Goal: Transaction & Acquisition: Obtain resource

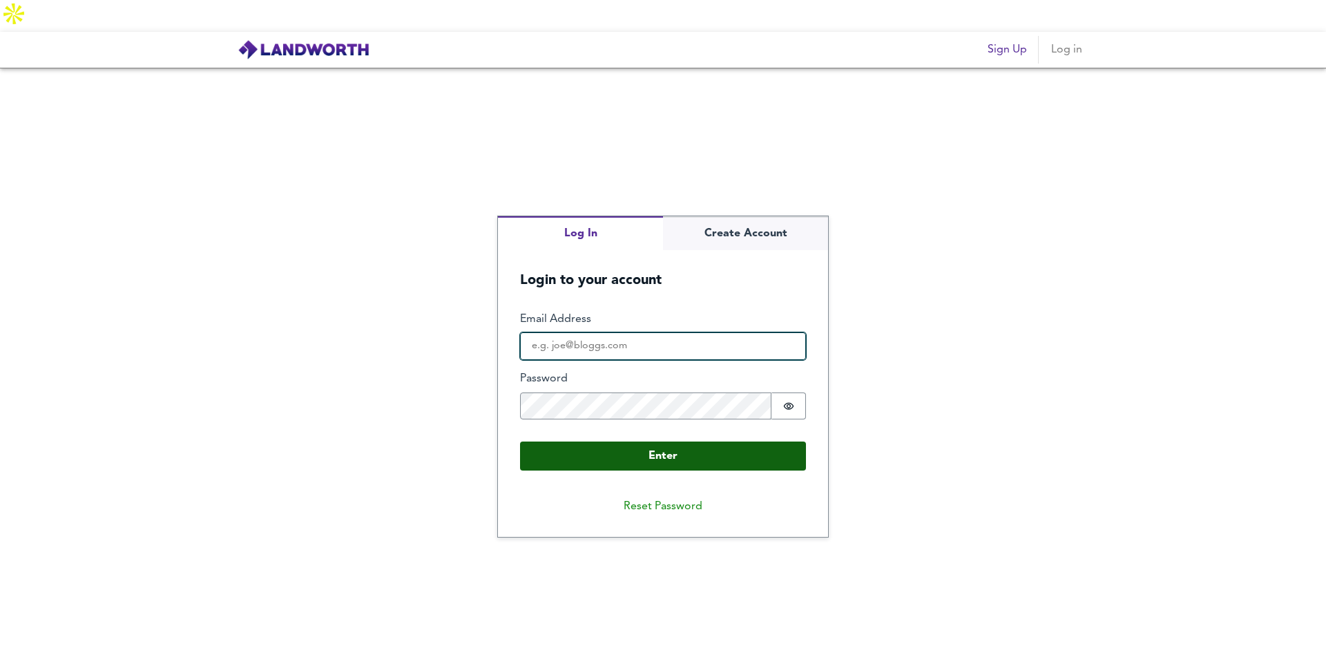
type input "[EMAIL_ADDRESS][DOMAIN_NAME]"
click at [654, 441] on button "Enter" at bounding box center [663, 455] width 286 height 29
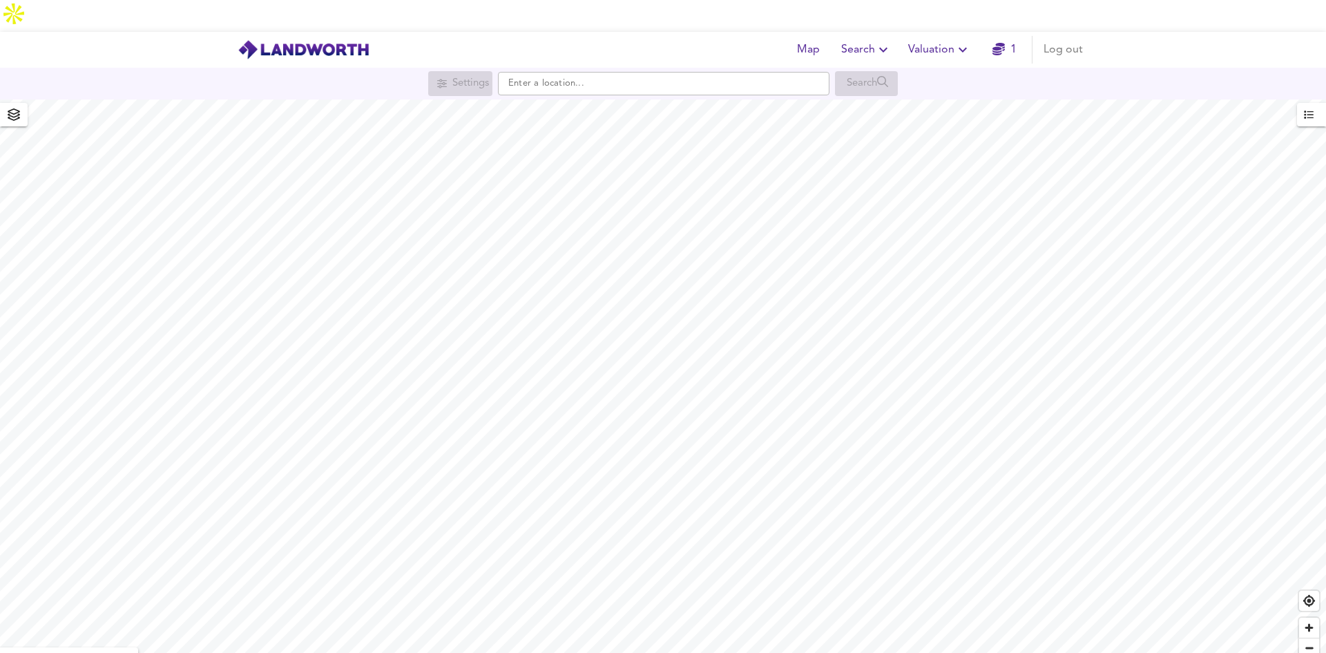
click at [992, 43] on icon "button" at bounding box center [998, 49] width 12 height 12
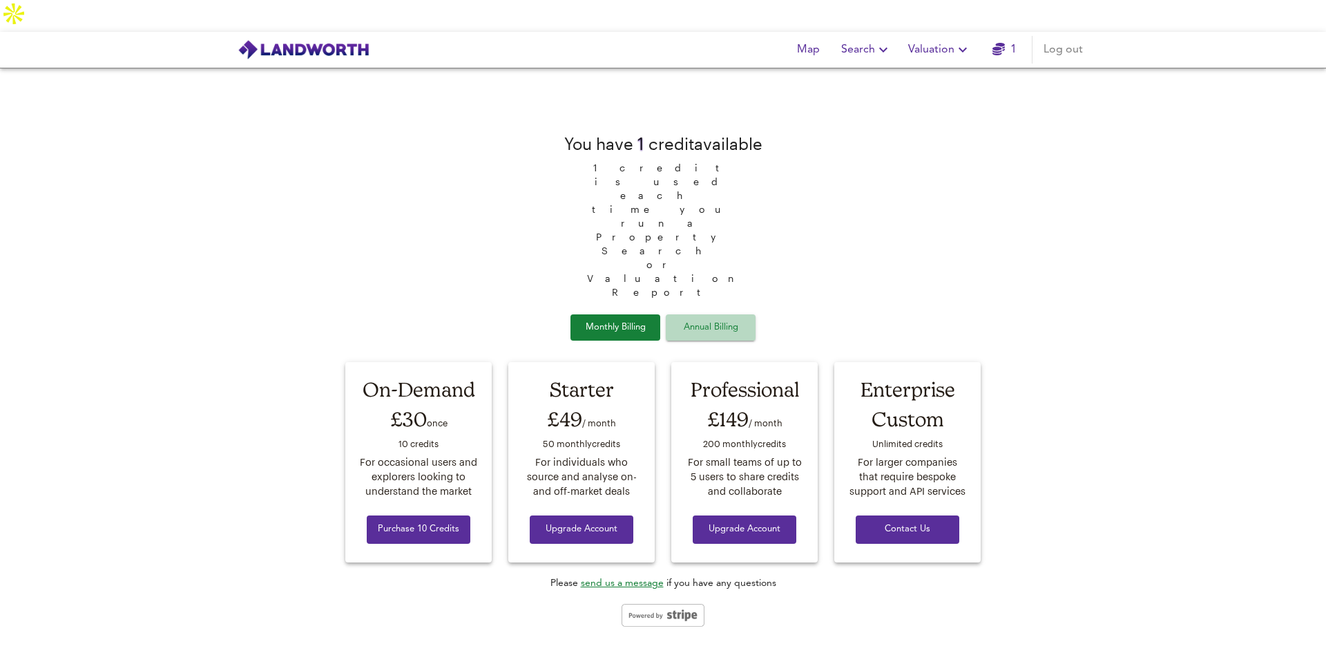
click at [742, 320] on span "Annual Billing" at bounding box center [710, 328] width 69 height 16
click at [608, 320] on span "Monthly Billing" at bounding box center [615, 328] width 69 height 16
click at [1129, 147] on div "You have 1 credit available 1 credit is used each time you run a Property Searc…" at bounding box center [663, 376] width 1326 height 617
click at [815, 40] on span "Map" at bounding box center [807, 49] width 33 height 19
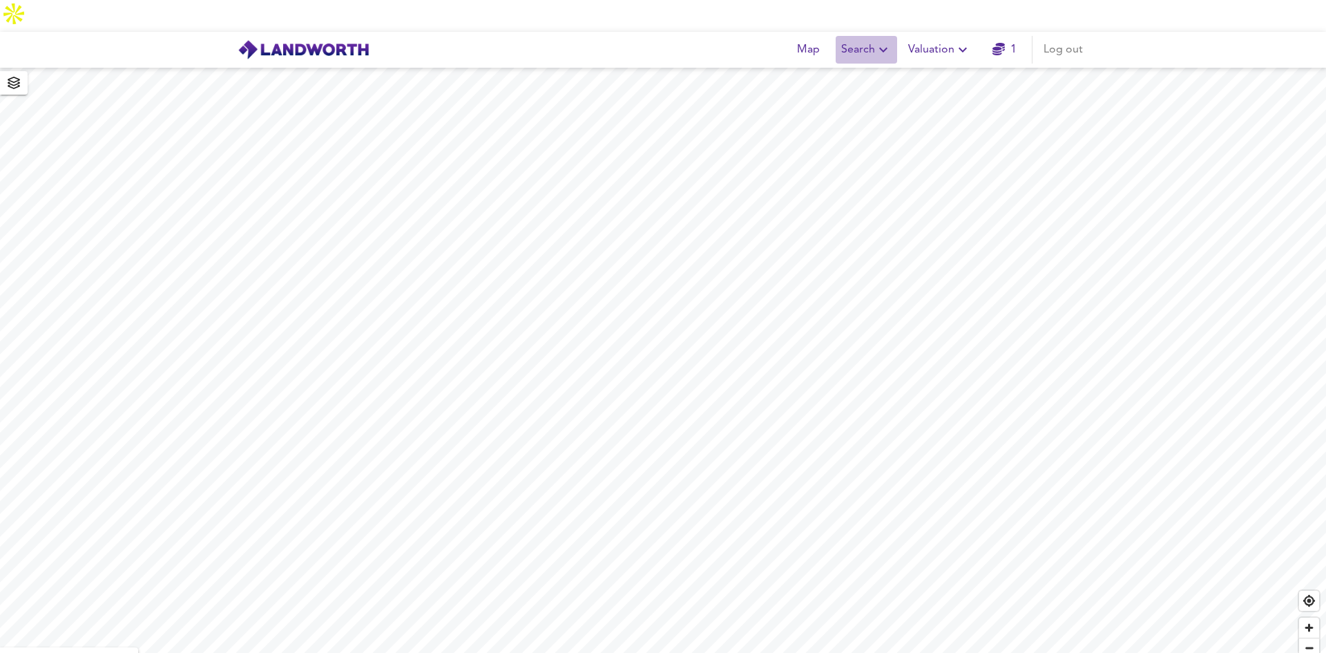
click at [857, 40] on span "Search" at bounding box center [866, 49] width 50 height 19
click at [936, 36] on button "Valuation" at bounding box center [940, 50] width 74 height 28
click at [924, 69] on li "New Valuation Report" at bounding box center [939, 81] width 165 height 25
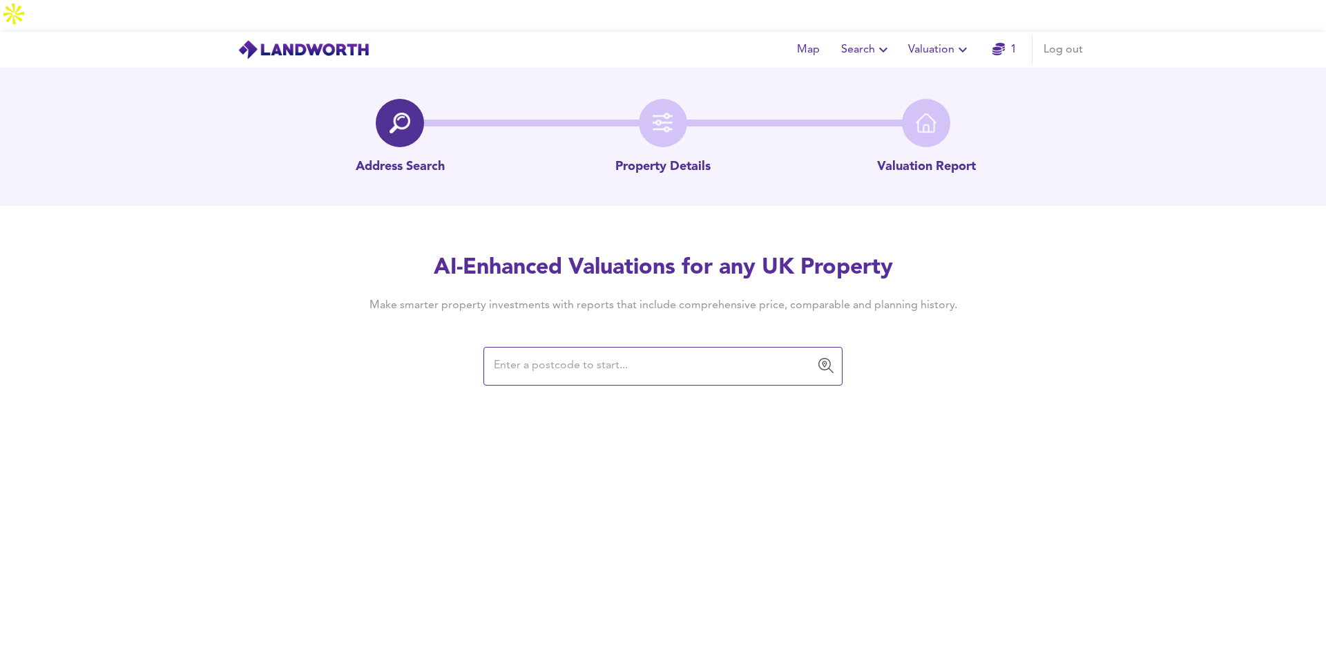
click at [649, 353] on input "text" at bounding box center [653, 366] width 326 height 26
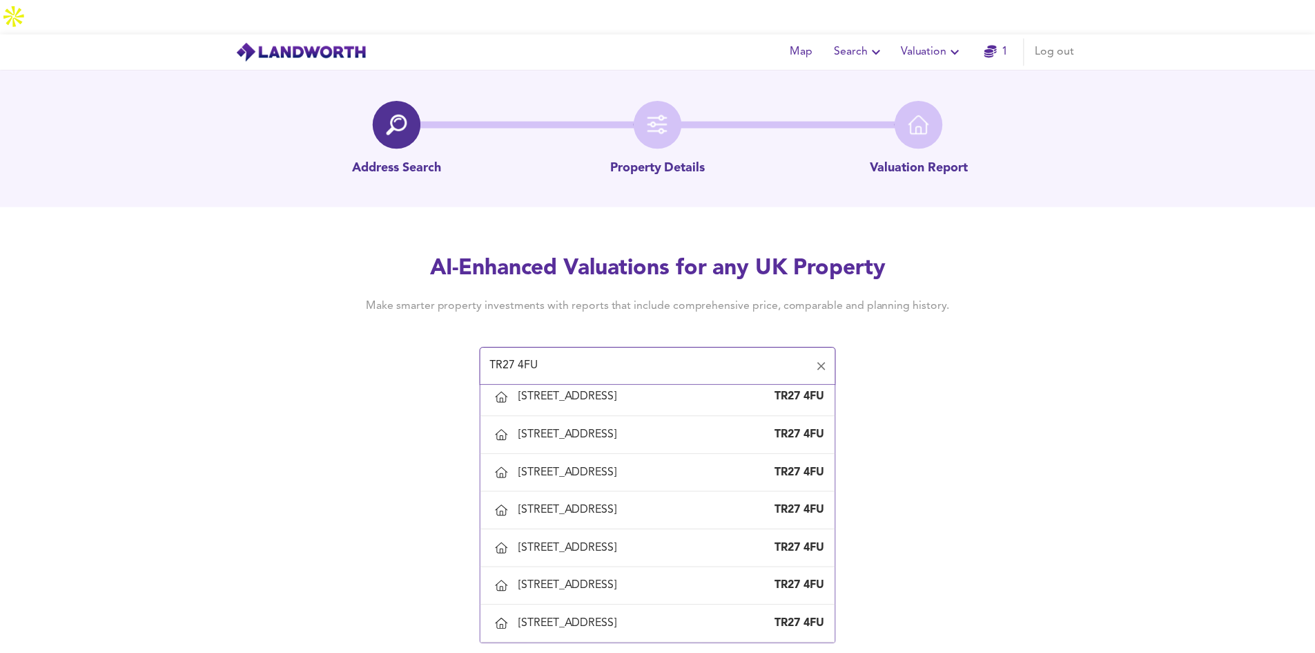
scroll to position [396, 0]
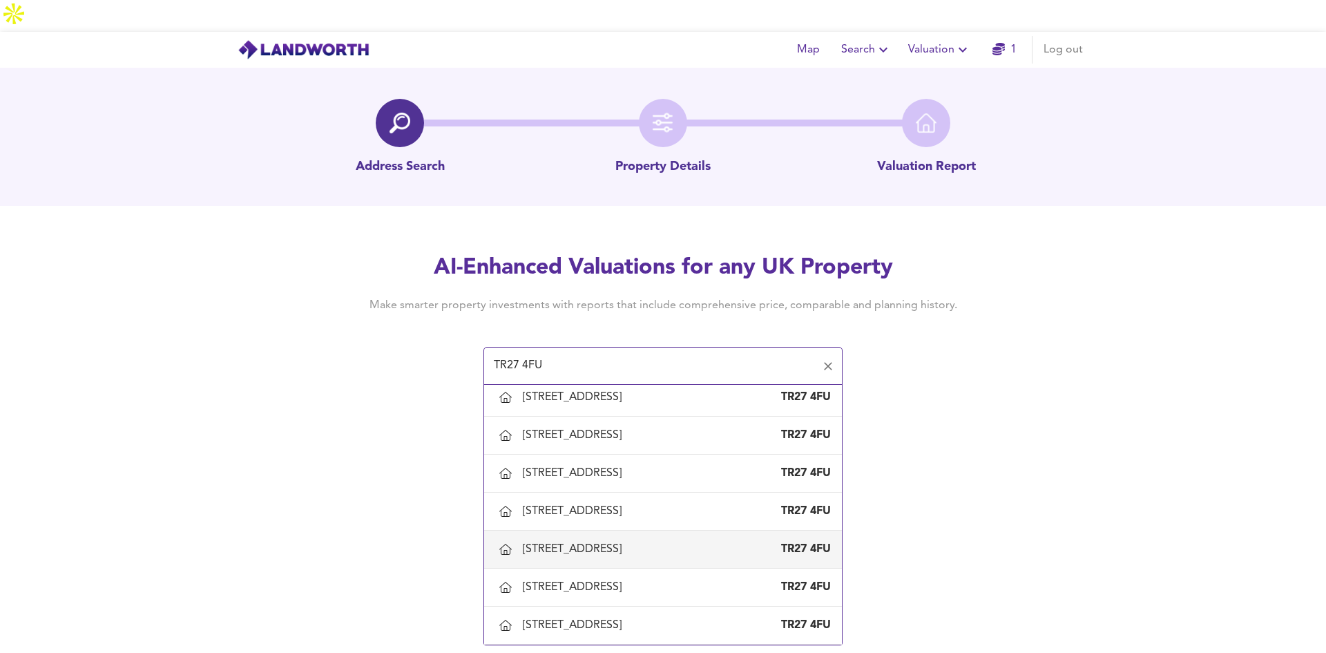
click at [543, 541] on div "[STREET_ADDRESS]" at bounding box center [575, 548] width 104 height 15
type input "[STREET_ADDRESS]"
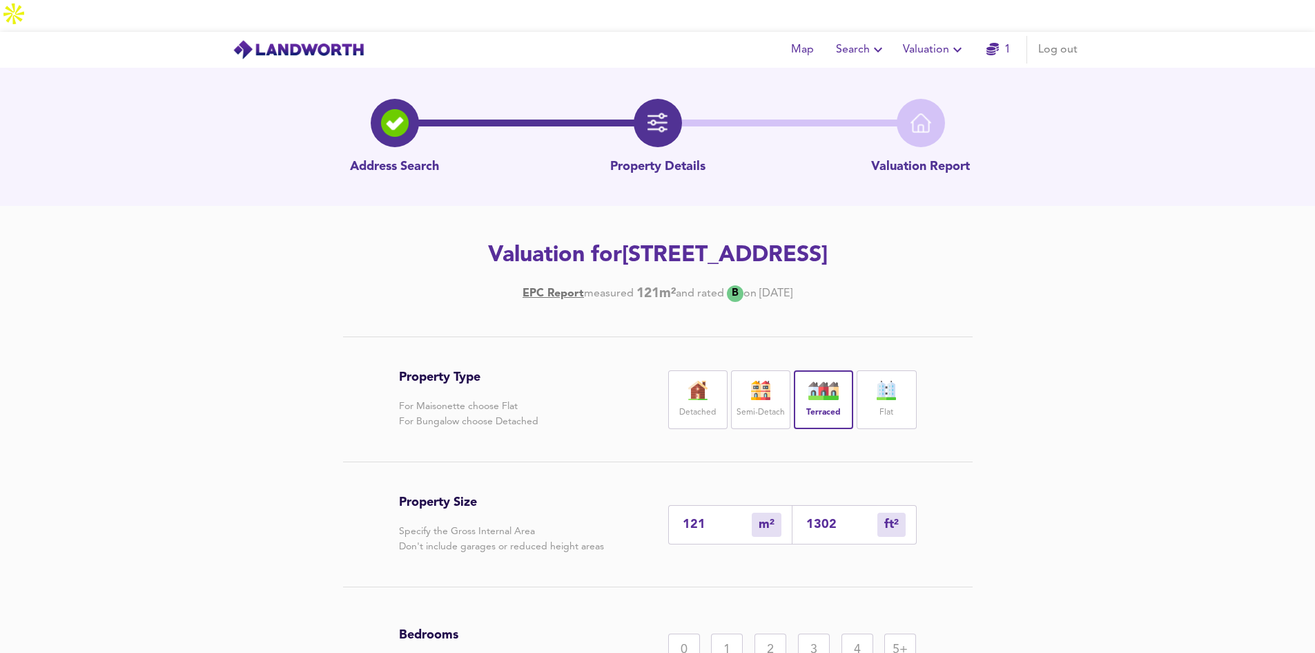
scroll to position [139, 0]
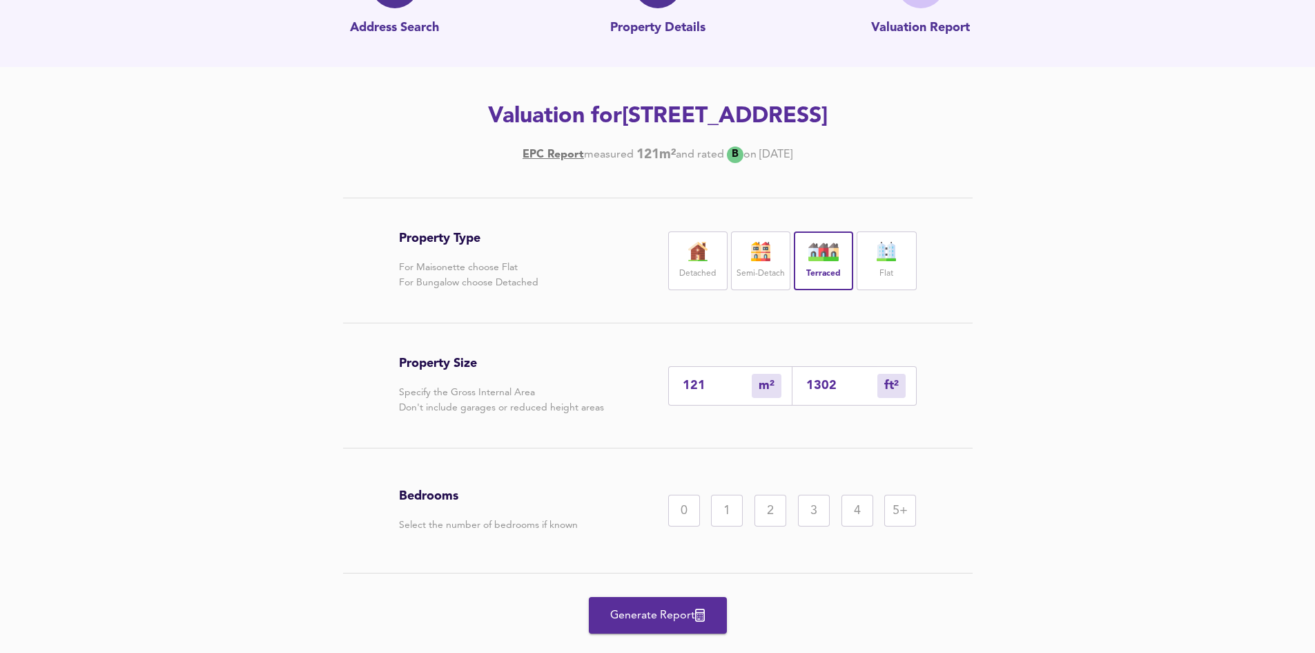
click at [807, 494] on div "3" at bounding box center [814, 510] width 32 height 32
click at [663, 606] on span "Generate Report" at bounding box center [658, 615] width 110 height 19
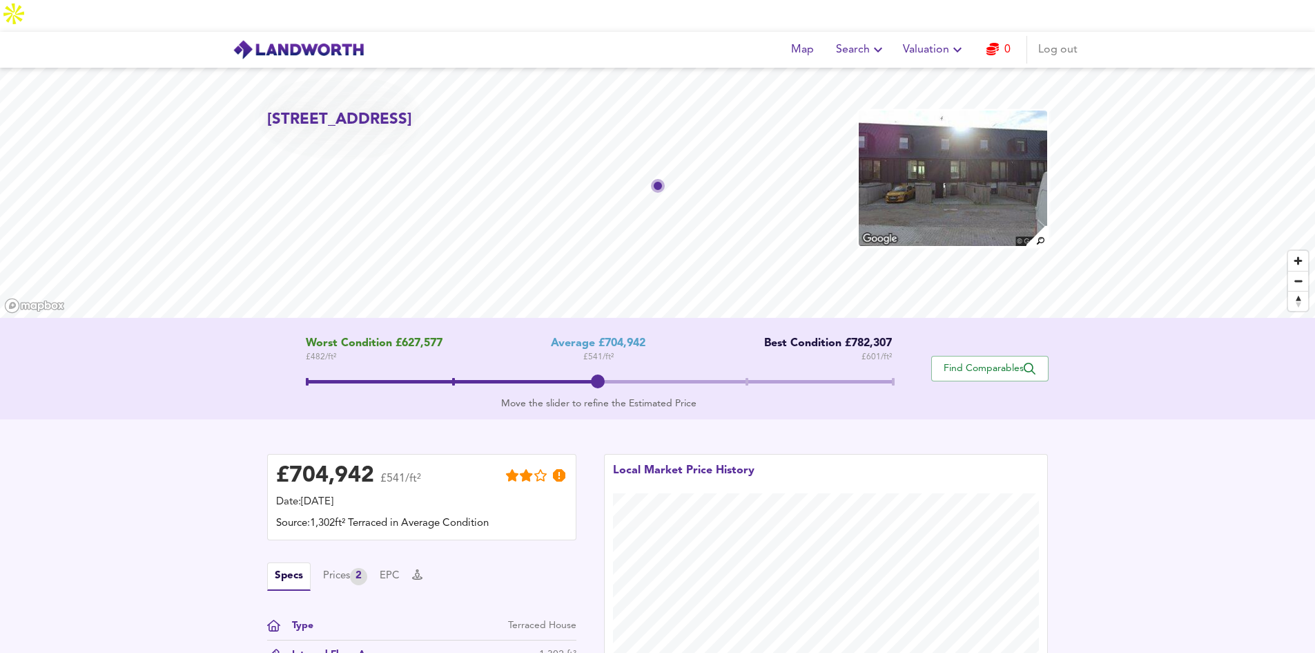
scroll to position [213, 0]
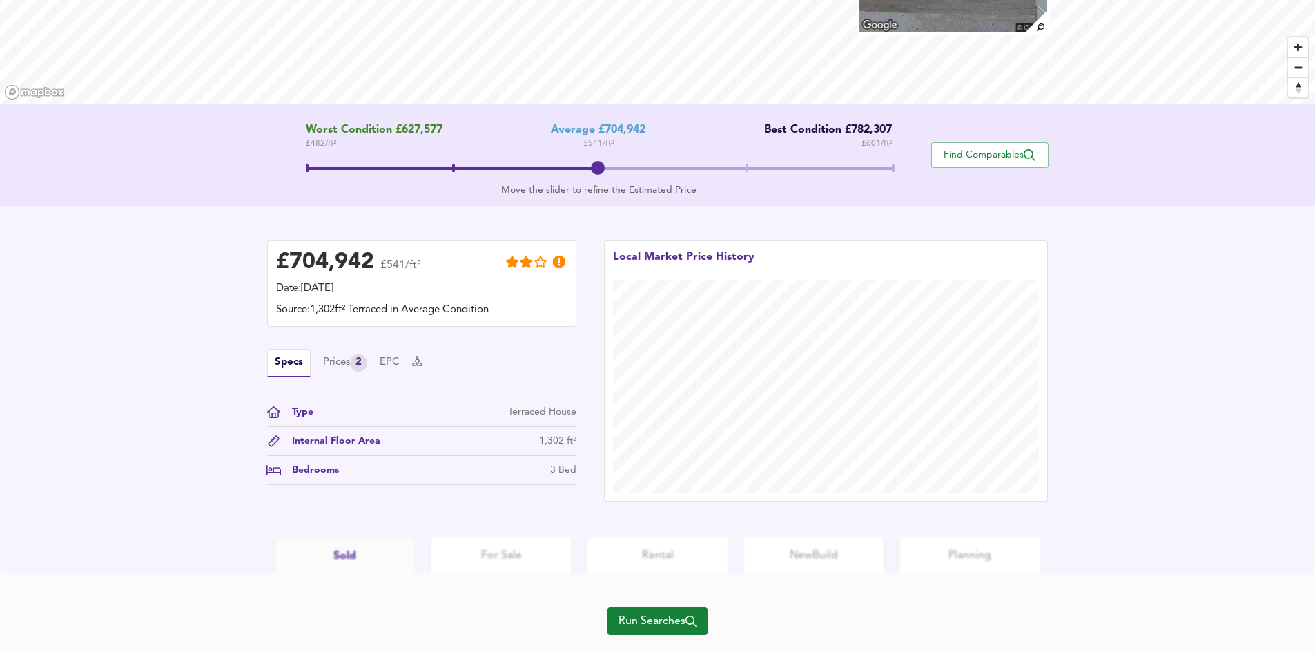
click at [663, 611] on span "Run Searches" at bounding box center [658, 620] width 78 height 19
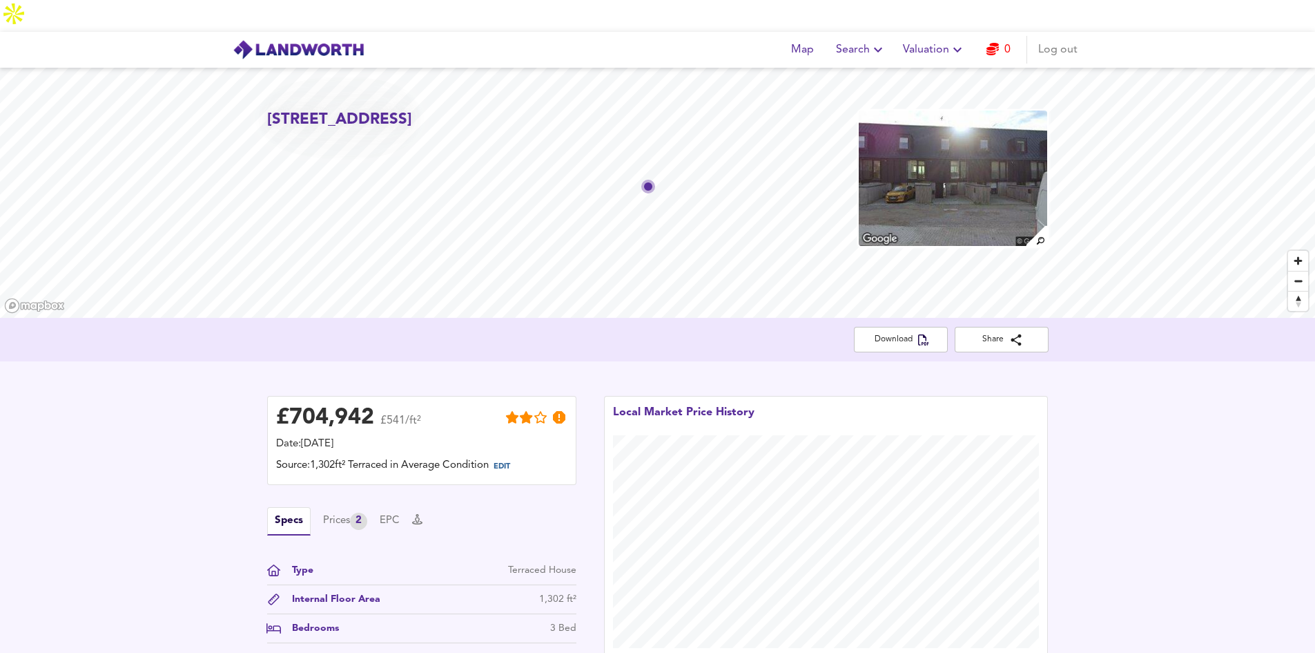
scroll to position [183, 0]
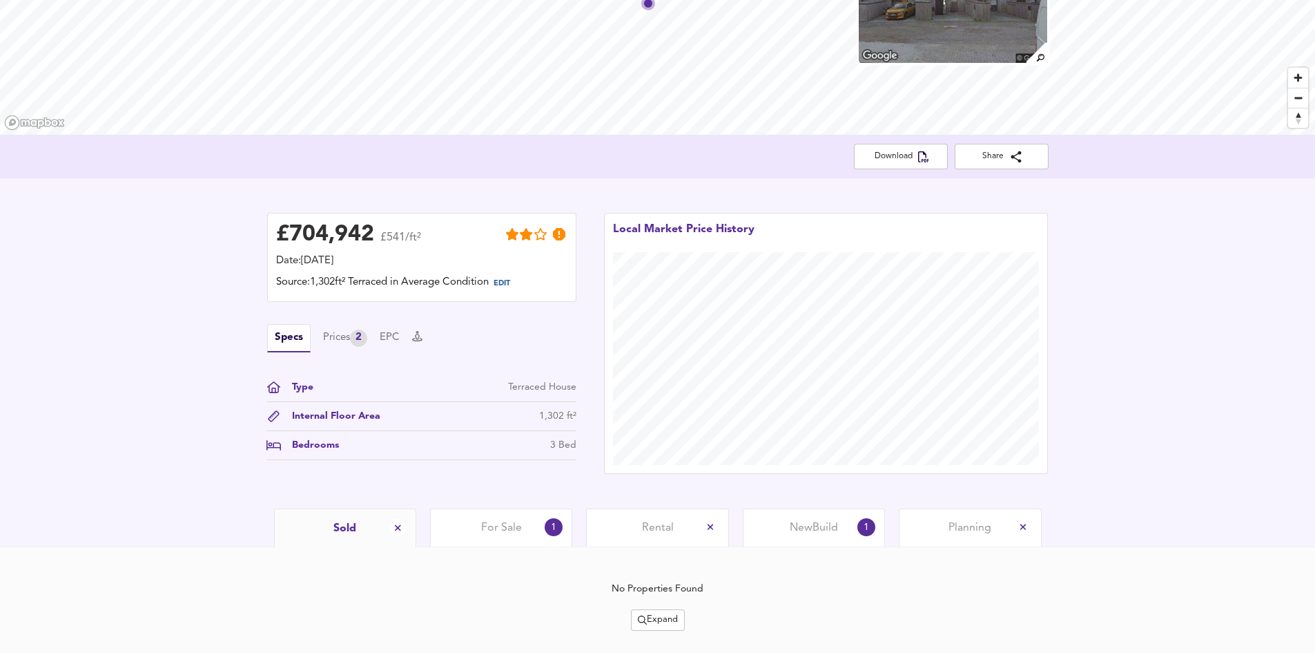
click at [485, 520] on span "For Sale" at bounding box center [501, 527] width 41 height 15
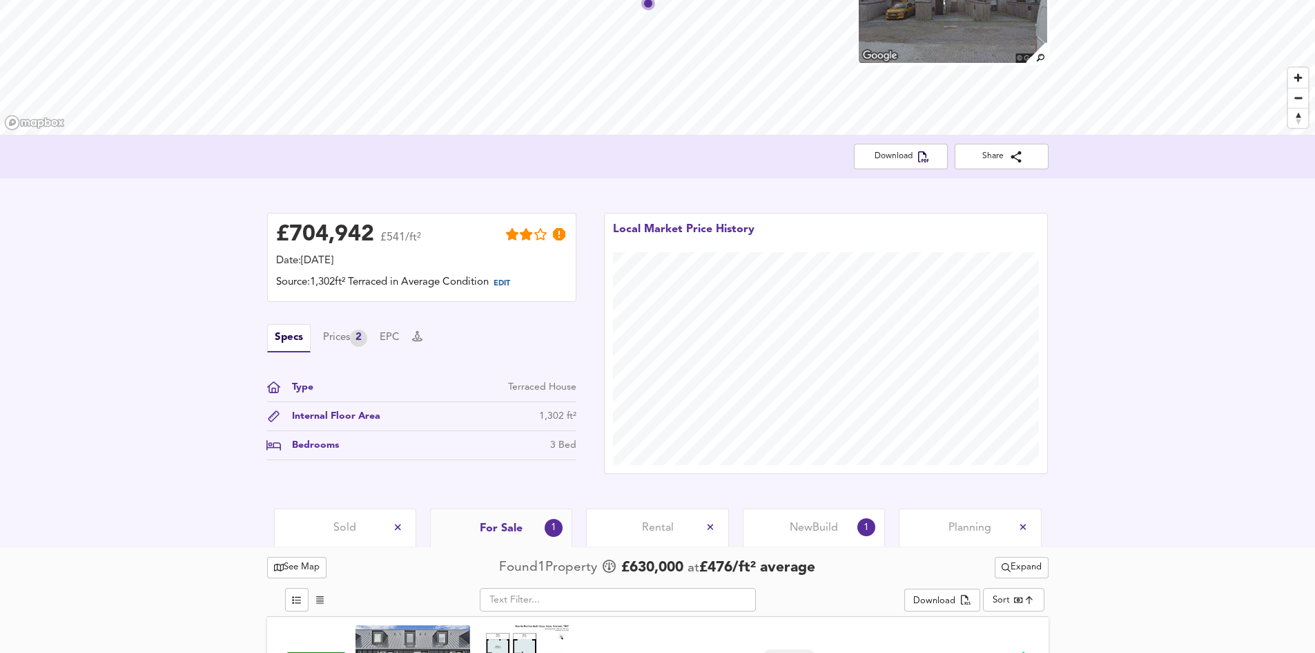
scroll to position [222, 0]
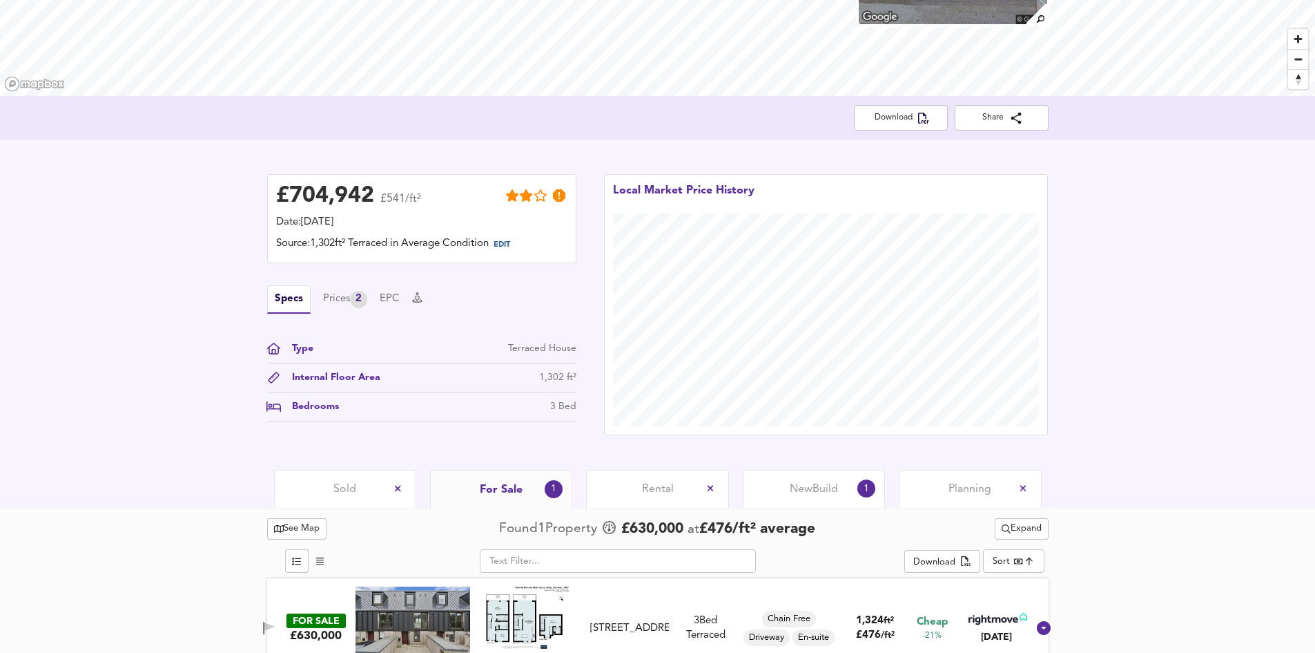
click at [810, 481] on span "New Build" at bounding box center [814, 488] width 48 height 15
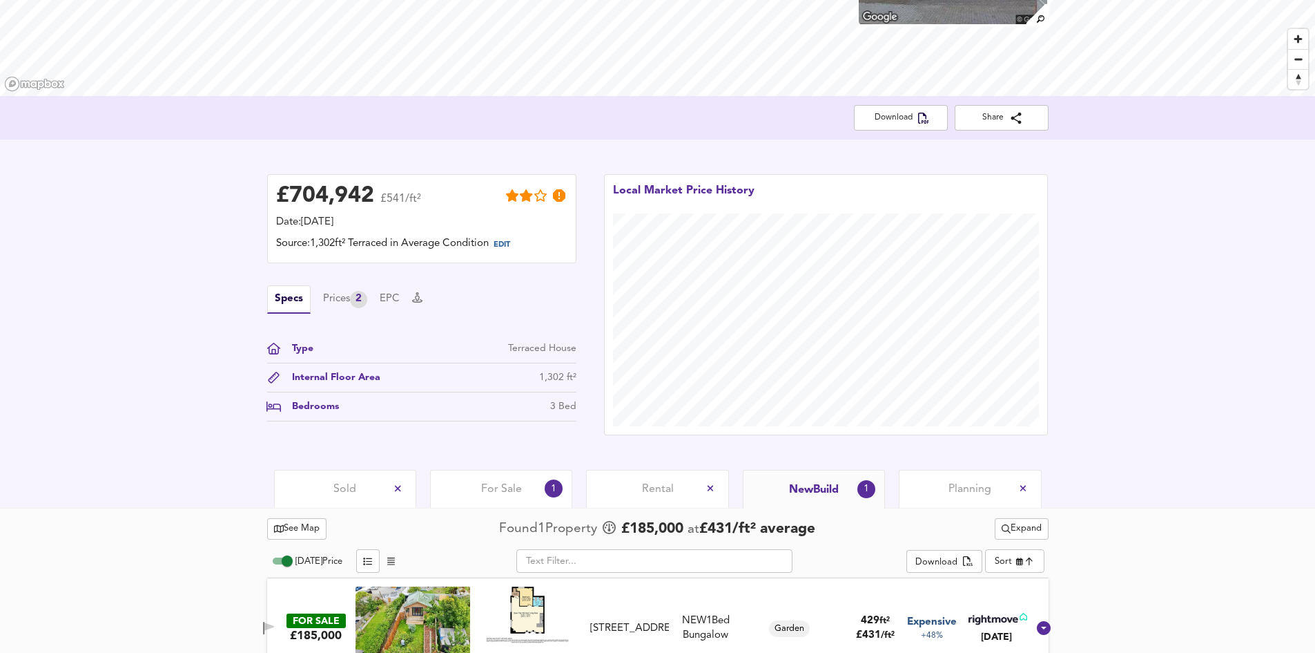
click at [420, 599] on img at bounding box center [413, 627] width 115 height 83
click at [490, 481] on span "For Sale" at bounding box center [501, 488] width 41 height 15
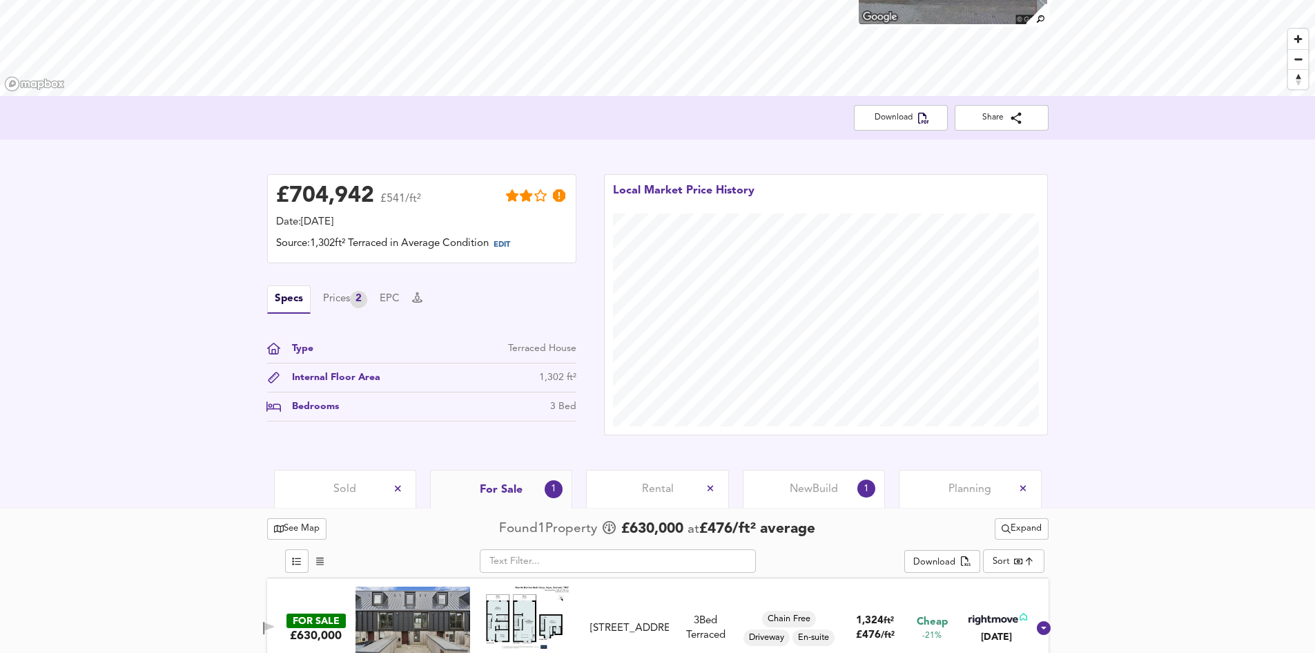
click at [806, 481] on span "New Build" at bounding box center [814, 488] width 48 height 15
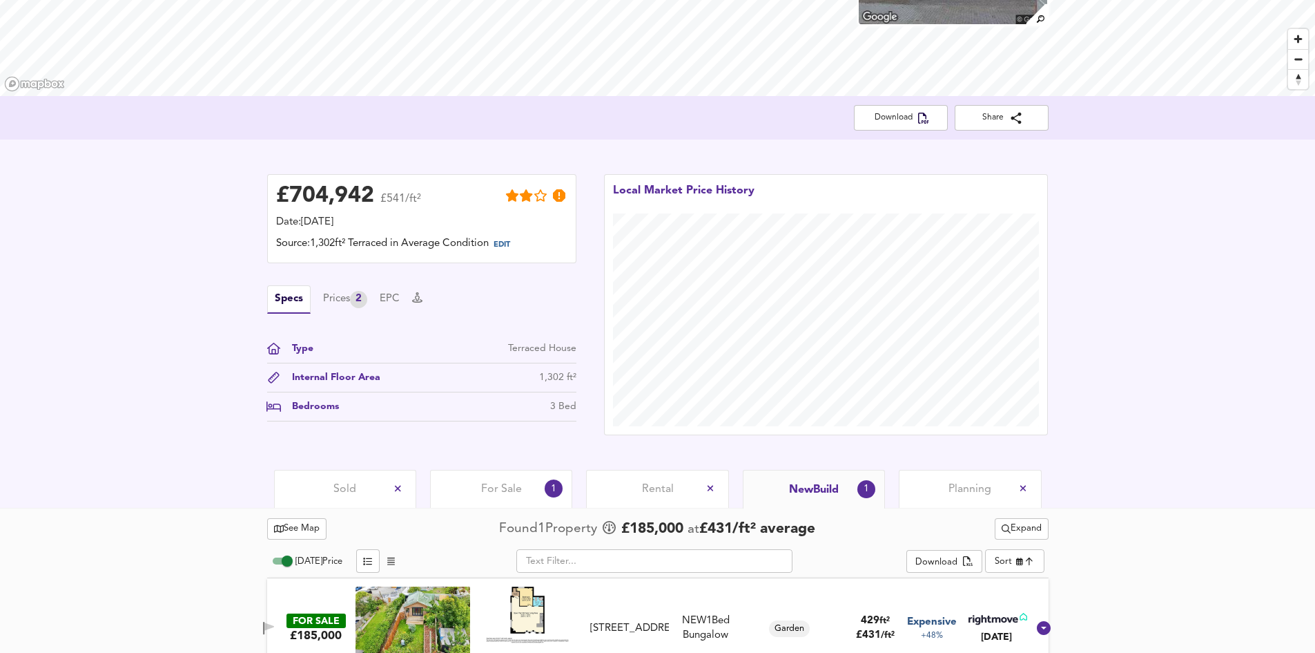
click at [471, 470] on div "For Sale 1" at bounding box center [501, 489] width 142 height 38
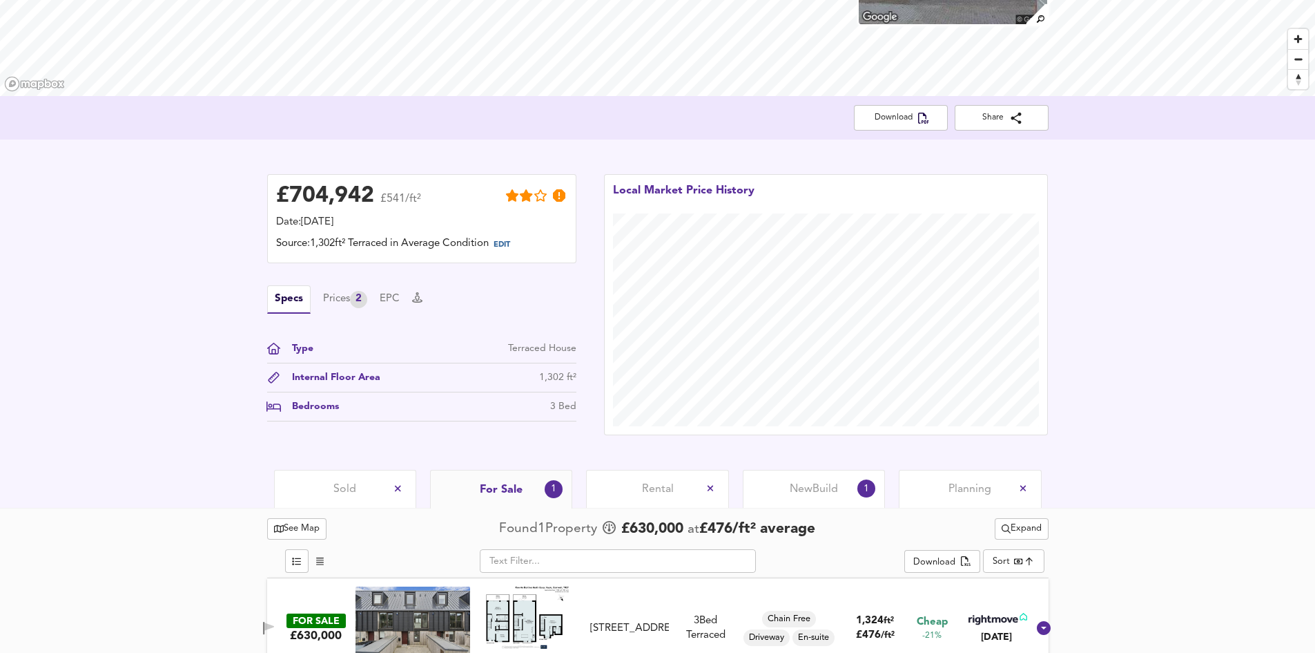
click at [430, 592] on img at bounding box center [413, 627] width 115 height 83
click at [354, 481] on span "Sold" at bounding box center [345, 488] width 23 height 15
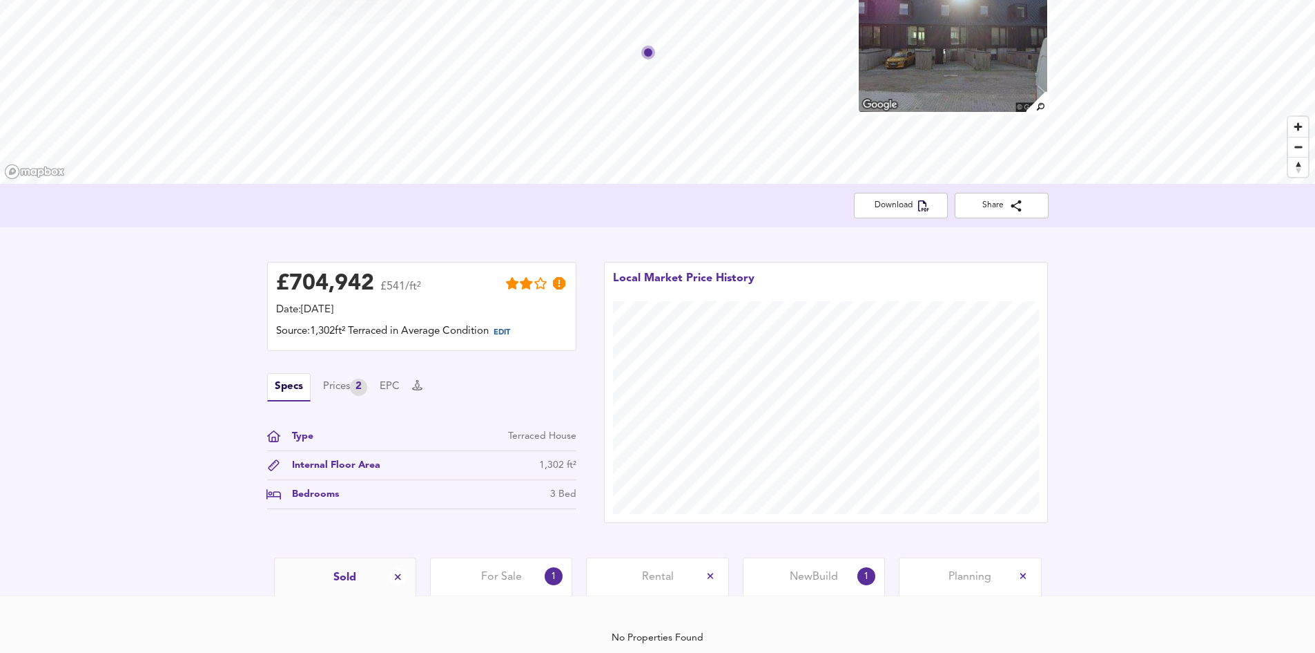
scroll to position [183, 0]
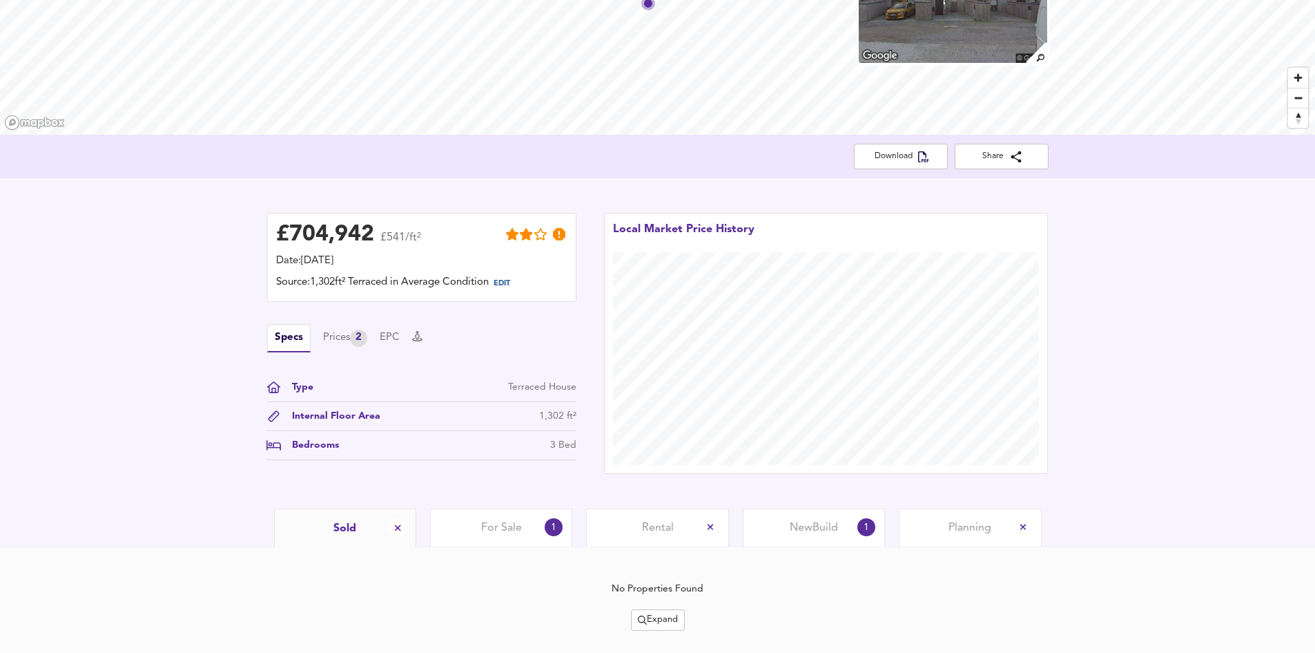
click at [514, 508] on div "For Sale 1" at bounding box center [501, 527] width 142 height 38
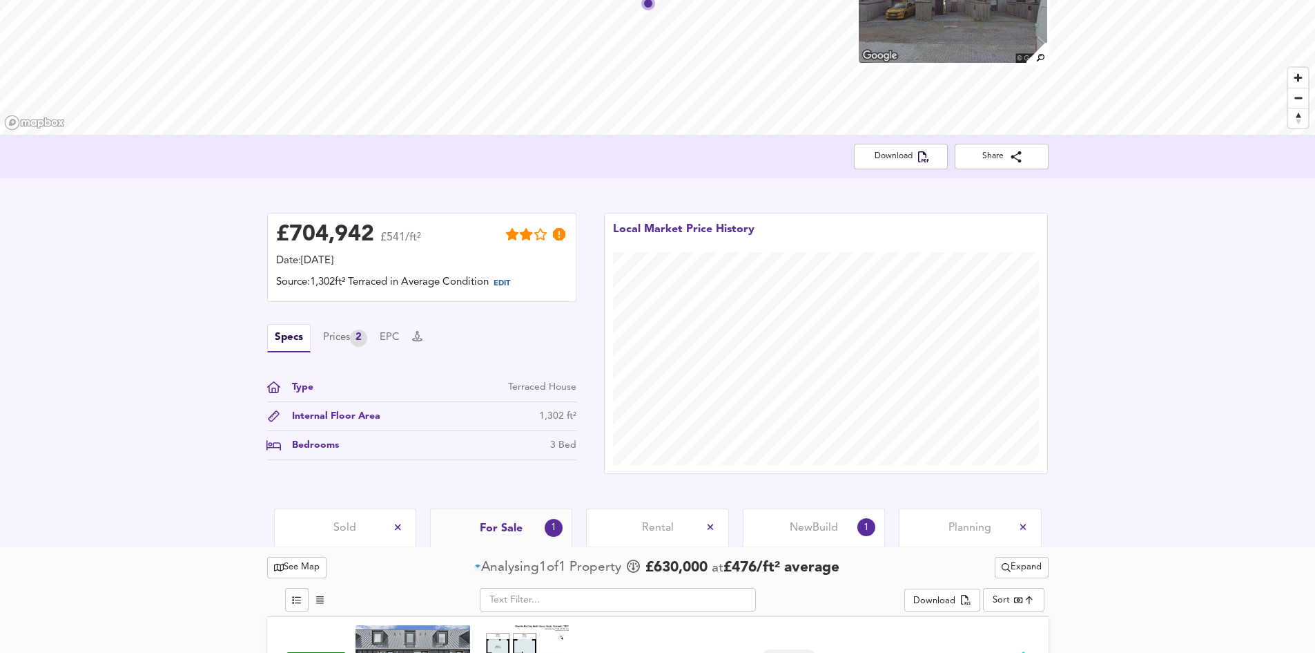
scroll to position [222, 0]
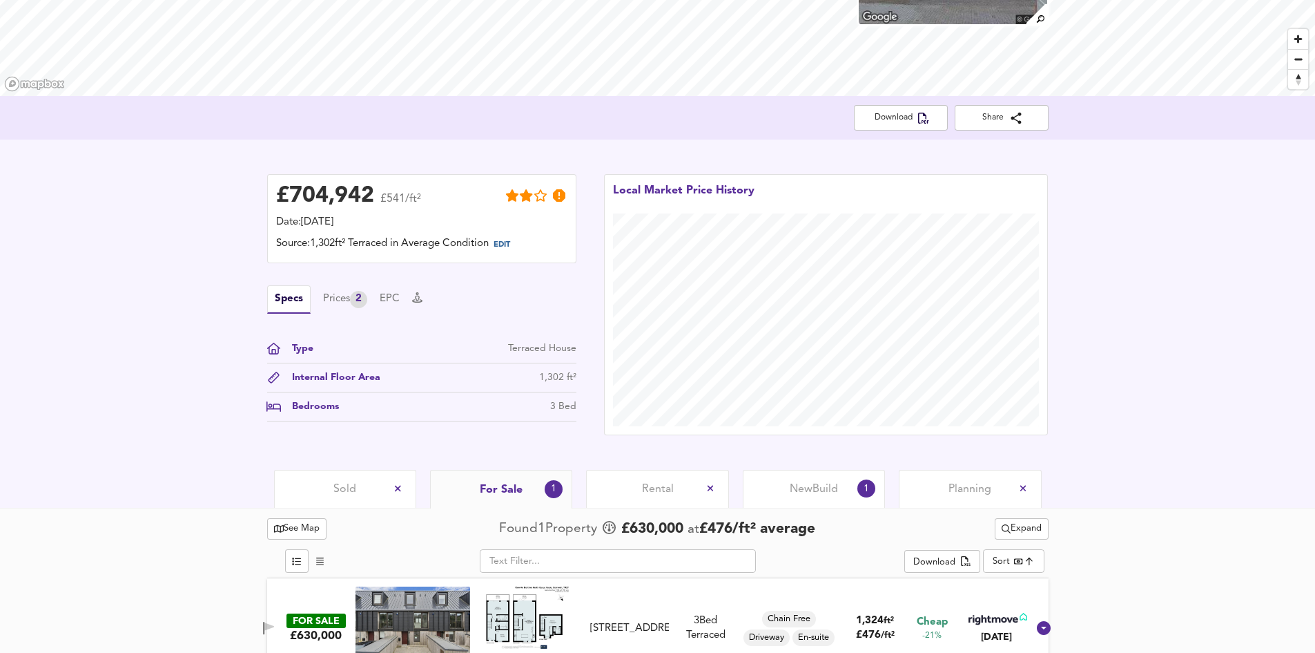
click at [668, 481] on span "Rental" at bounding box center [658, 488] width 32 height 15
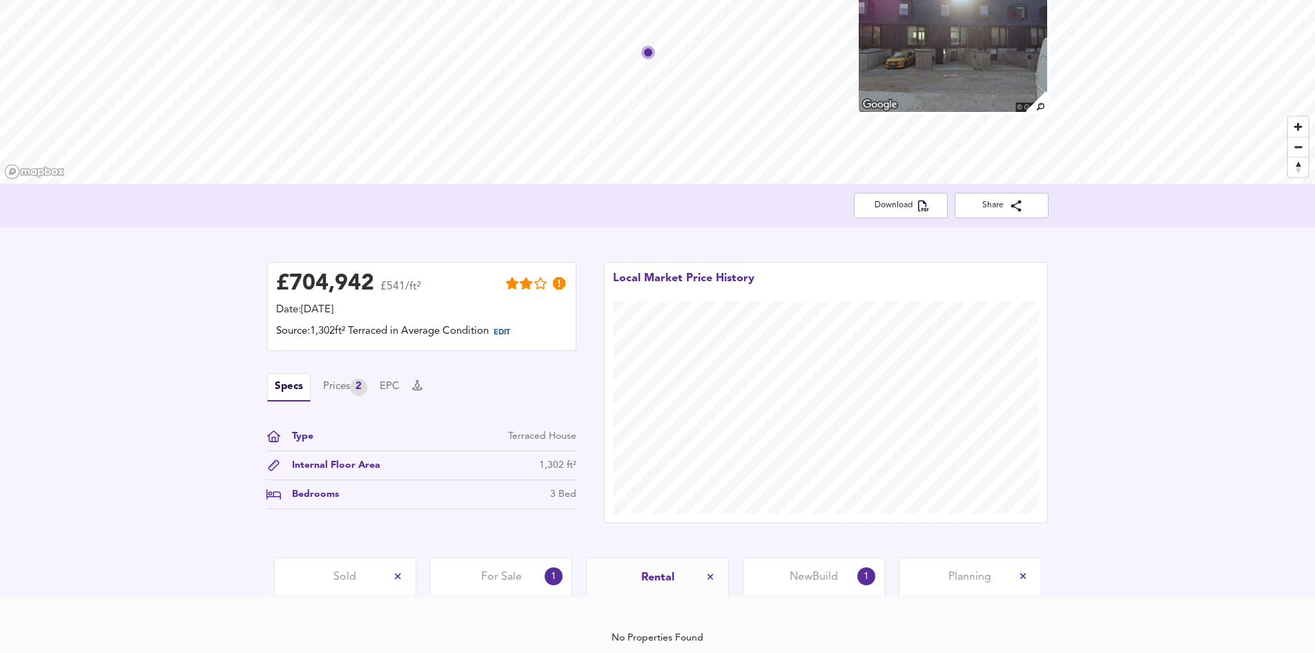
scroll to position [183, 0]
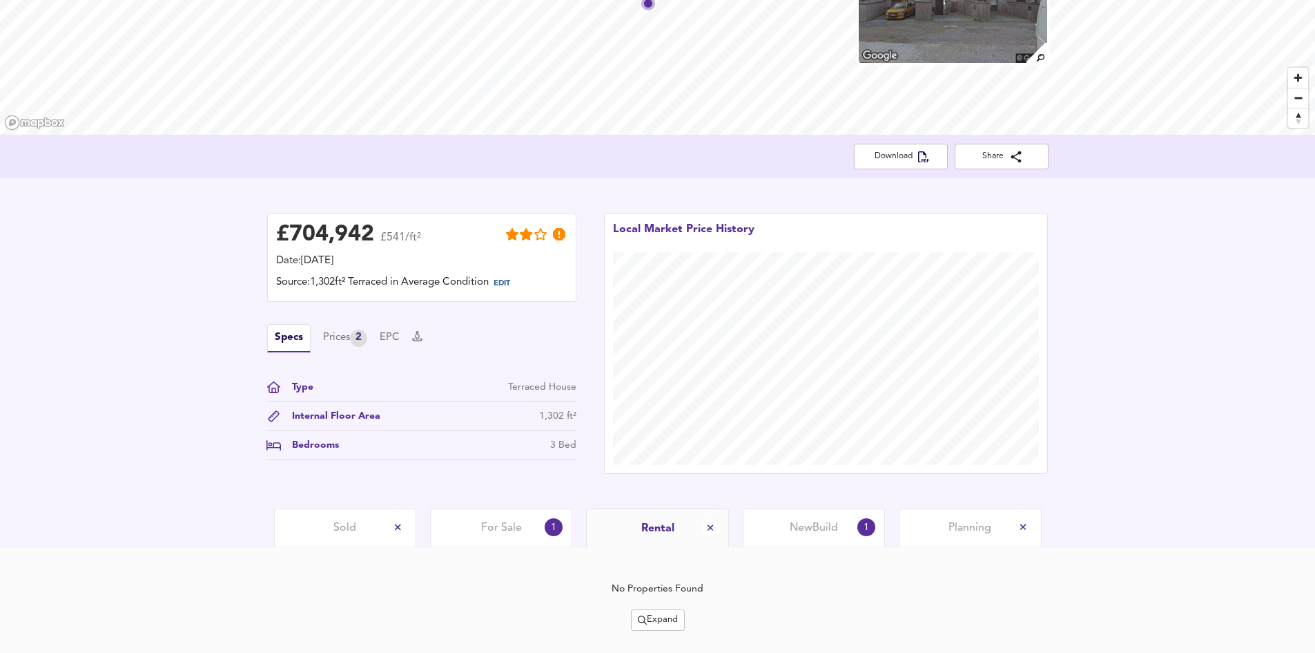
click at [829, 520] on span "New Build" at bounding box center [814, 527] width 48 height 15
